Goal: Find contact information: Obtain details needed to contact an individual or organization

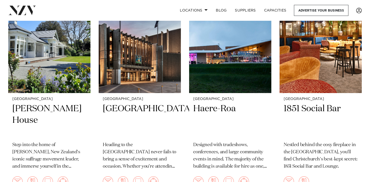
scroll to position [377, 0]
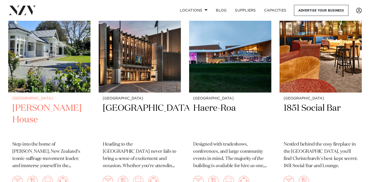
click at [53, 57] on img at bounding box center [49, 38] width 82 height 110
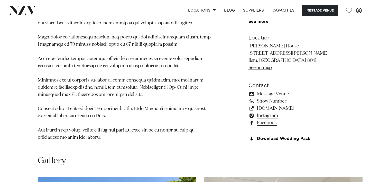
scroll to position [354, 0]
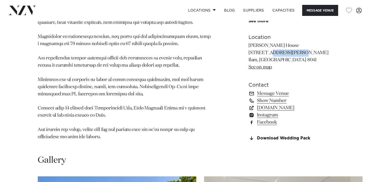
drag, startPoint x: 249, startPoint y: 55, endPoint x: 279, endPoint y: 56, distance: 29.8
click at [279, 56] on p "[PERSON_NAME] House [STREET_ADDRESS][PERSON_NAME] [GEOGRAPHIC_DATA], [GEOGRAPHI…" at bounding box center [290, 56] width 84 height 29
copy p "[STREET_ADDRESS][PERSON_NAME]"
click at [243, 62] on div "[GEOGRAPHIC_DATA] [PERSON_NAME][GEOGRAPHIC_DATA] Step into the home of [PERSON_…" at bounding box center [184, 3] width 361 height 287
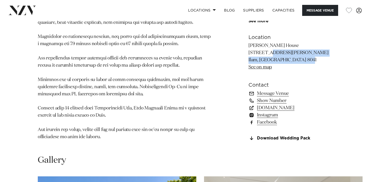
drag, startPoint x: 248, startPoint y: 53, endPoint x: 286, endPoint y: 63, distance: 39.0
click at [286, 63] on p "[PERSON_NAME] House [STREET_ADDRESS][PERSON_NAME] [GEOGRAPHIC_DATA], [GEOGRAPHI…" at bounding box center [290, 56] width 84 height 29
copy p "[STREET_ADDRESS][PERSON_NAME]"
